Goal: Communication & Community: Answer question/provide support

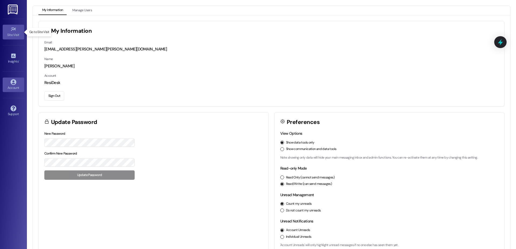
click at [14, 34] on div "Site Visit •" at bounding box center [13, 34] width 27 height 5
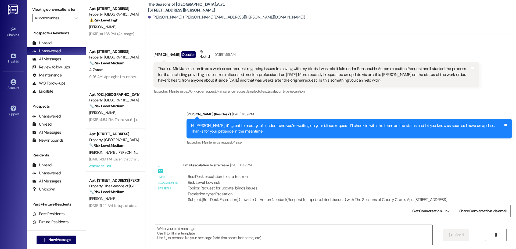
scroll to position [151, 0]
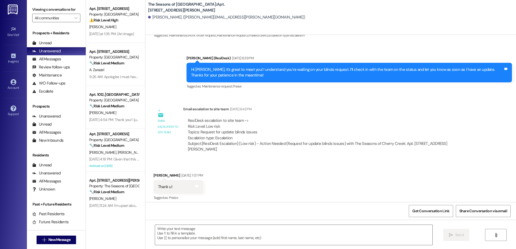
type textarea "Fetching suggested responses. Please feel free to read through the conversation…"
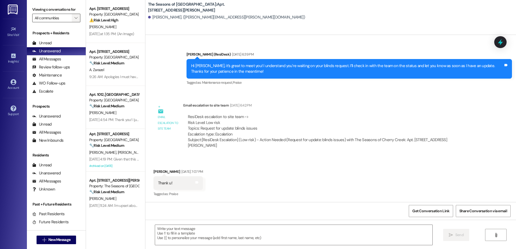
click at [73, 16] on span "" at bounding box center [75, 18] width 5 height 9
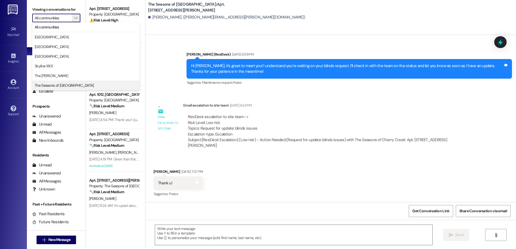
click at [68, 81] on button "The Seasons of Cherry Creek" at bounding box center [85, 86] width 107 height 10
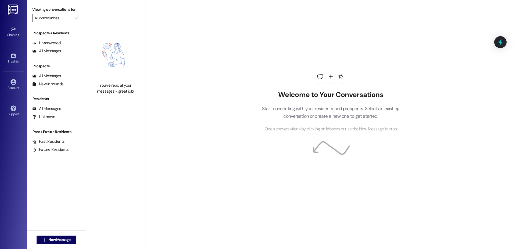
type input "The Seasons of Cherry Creek"
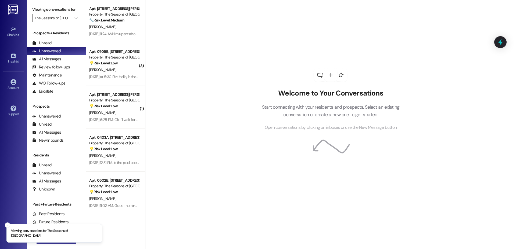
click at [40, 243] on button " New Message" at bounding box center [57, 240] width 40 height 9
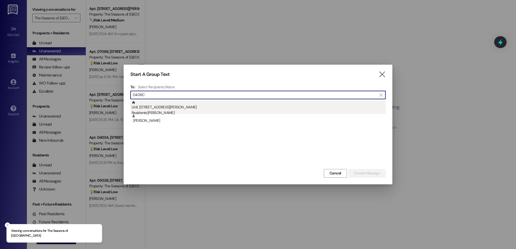
type input "0406C"
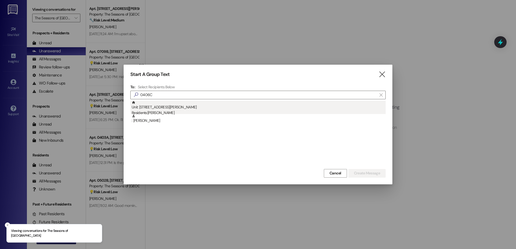
click at [163, 108] on div "Unit: 0406C - 3498 Cedar E Ellsworth Ave Residents: Morgan Stoll" at bounding box center [259, 108] width 254 height 15
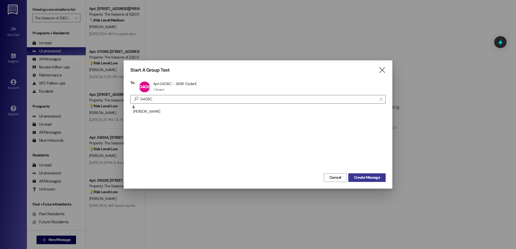
click at [353, 176] on span "Create Message" at bounding box center [367, 178] width 28 height 6
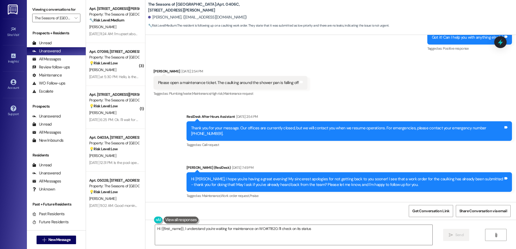
scroll to position [737, 0]
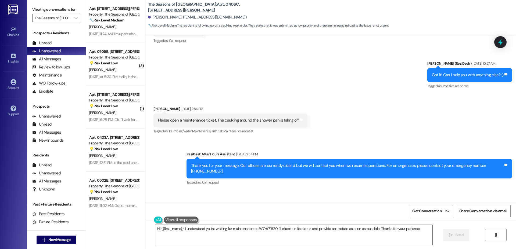
type textarea "Hi {{first_name}}, I understand you're waiting for maintenance on WO#71820. I'l…"
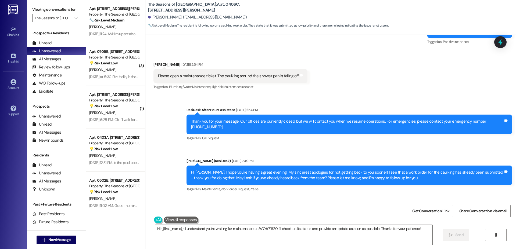
scroll to position [769, 0]
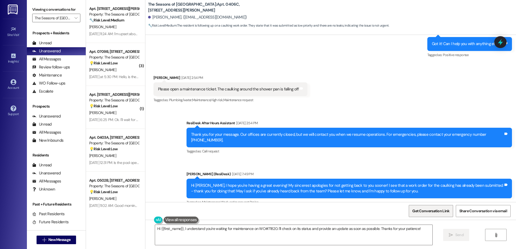
click at [440, 213] on span "Get Conversation Link" at bounding box center [430, 211] width 37 height 6
